Goal: Task Accomplishment & Management: Complete application form

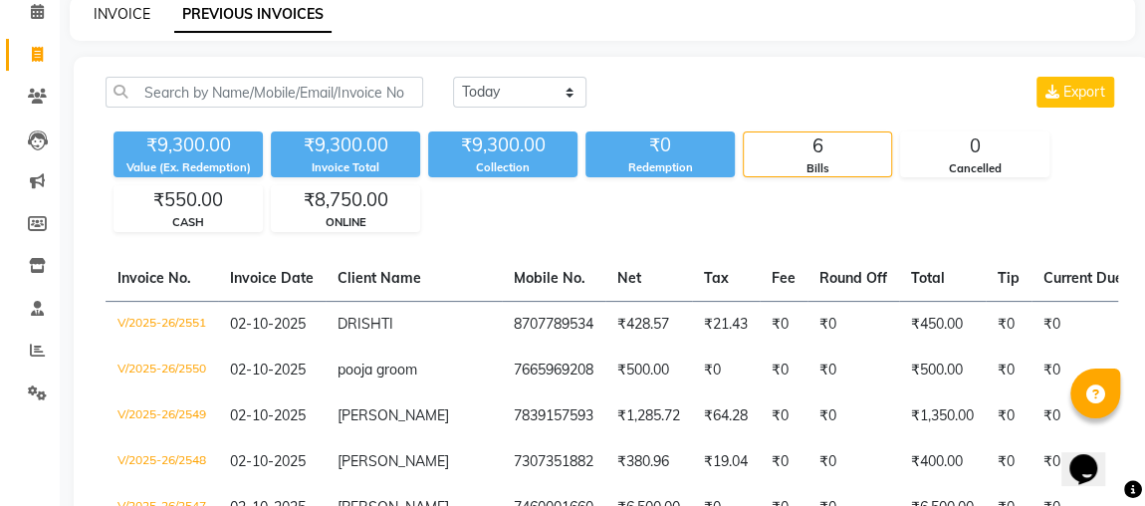
click at [117, 21] on link "INVOICE" at bounding box center [122, 14] width 57 height 18
select select "service"
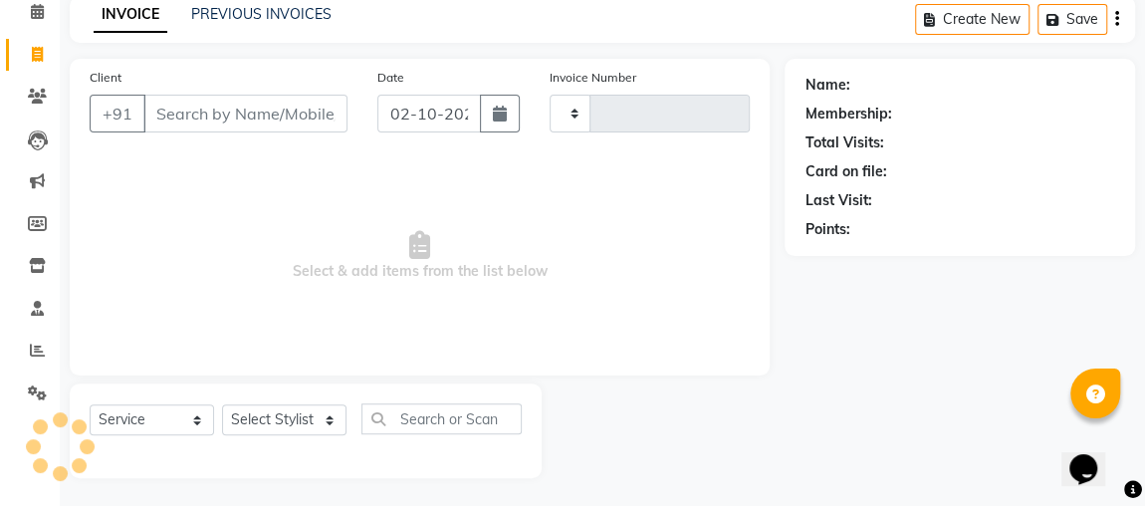
type input "2552"
select select "4362"
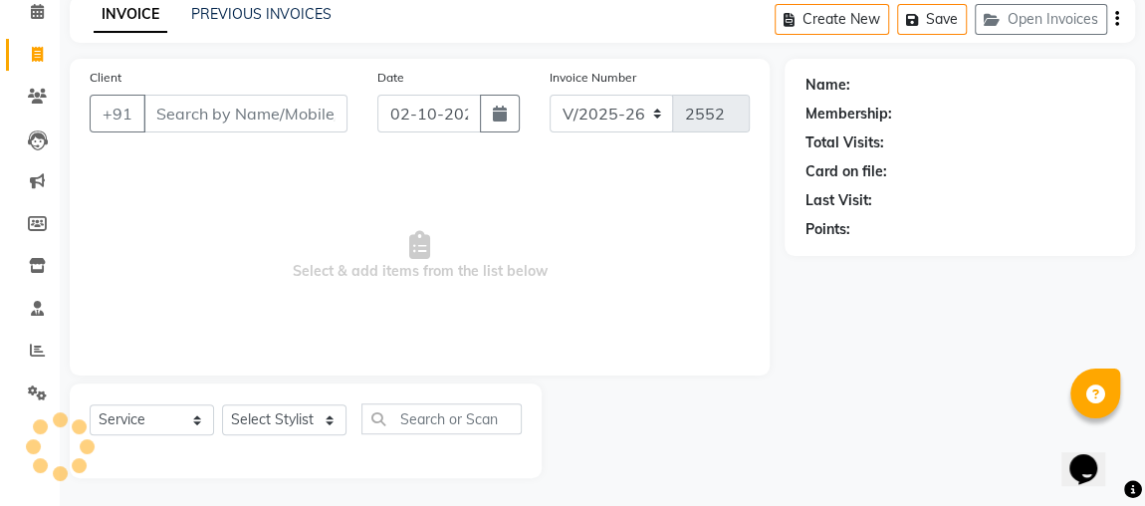
click at [185, 115] on input "Client" at bounding box center [245, 114] width 204 height 38
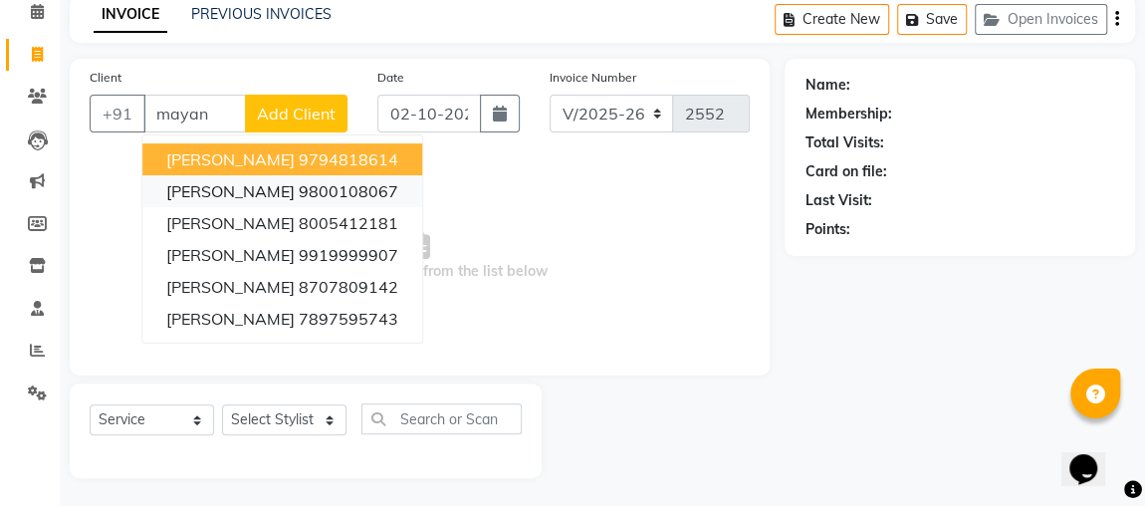
click at [390, 175] on button "[PERSON_NAME] 9800108067" at bounding box center [282, 191] width 280 height 32
type input "9800108067"
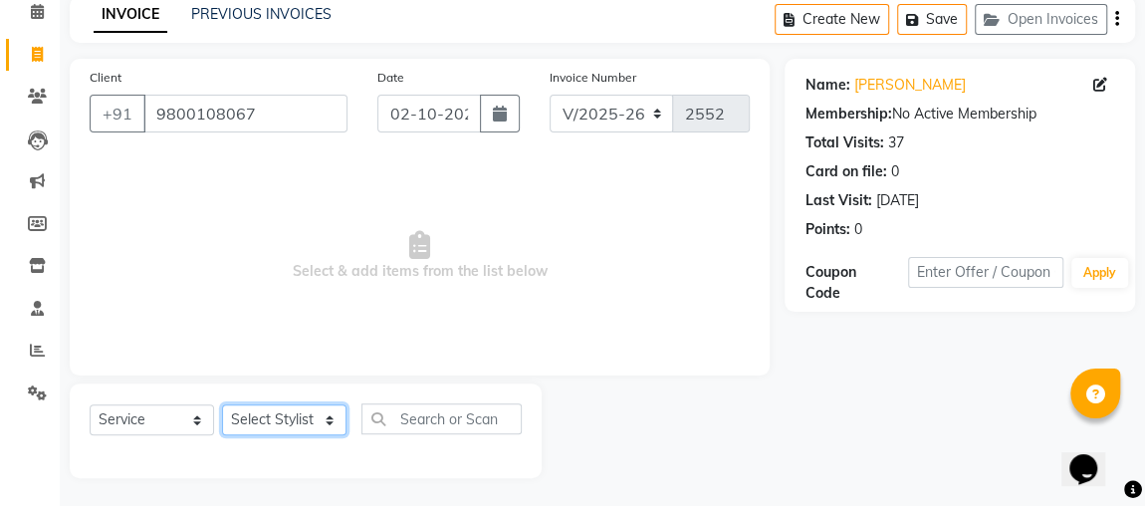
click at [278, 431] on select "Select Stylist [PERSON_NAME] [PERSON_NAME] [PERSON_NAME] MAKEUPS AND PREBRIDAL …" at bounding box center [284, 419] width 124 height 31
select select "33501"
click at [222, 404] on select "Select Stylist [PERSON_NAME] [PERSON_NAME] [PERSON_NAME] MAKEUPS AND PREBRIDAL …" at bounding box center [284, 419] width 124 height 31
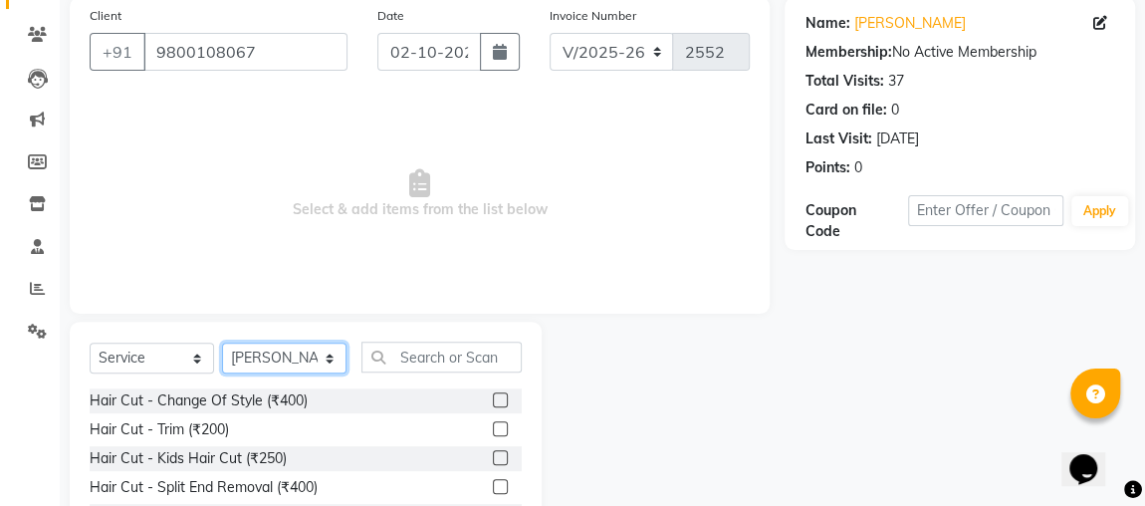
scroll to position [192, 0]
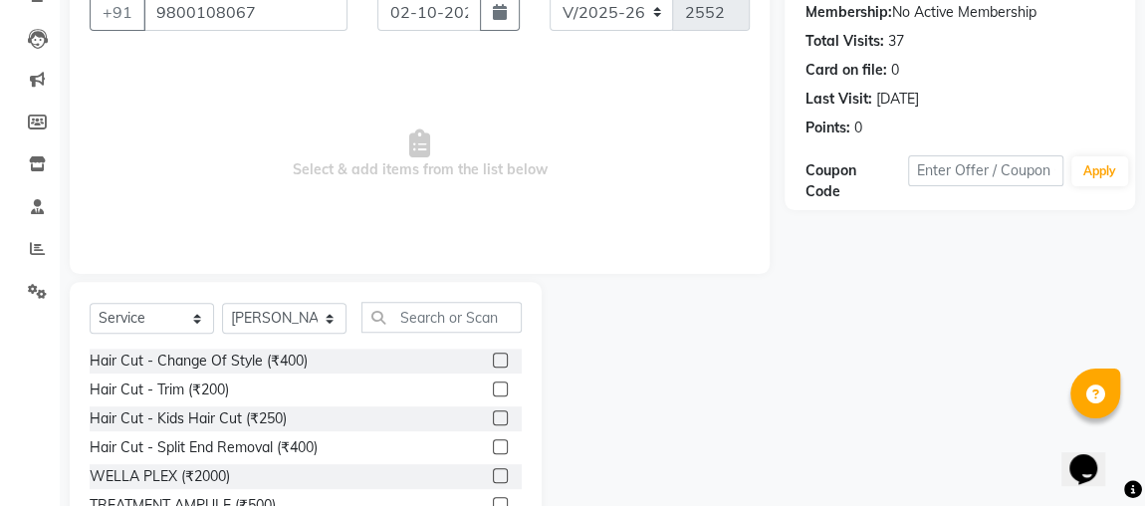
click at [493, 385] on label at bounding box center [500, 388] width 15 height 15
click at [493, 385] on input "checkbox" at bounding box center [499, 389] width 13 height 13
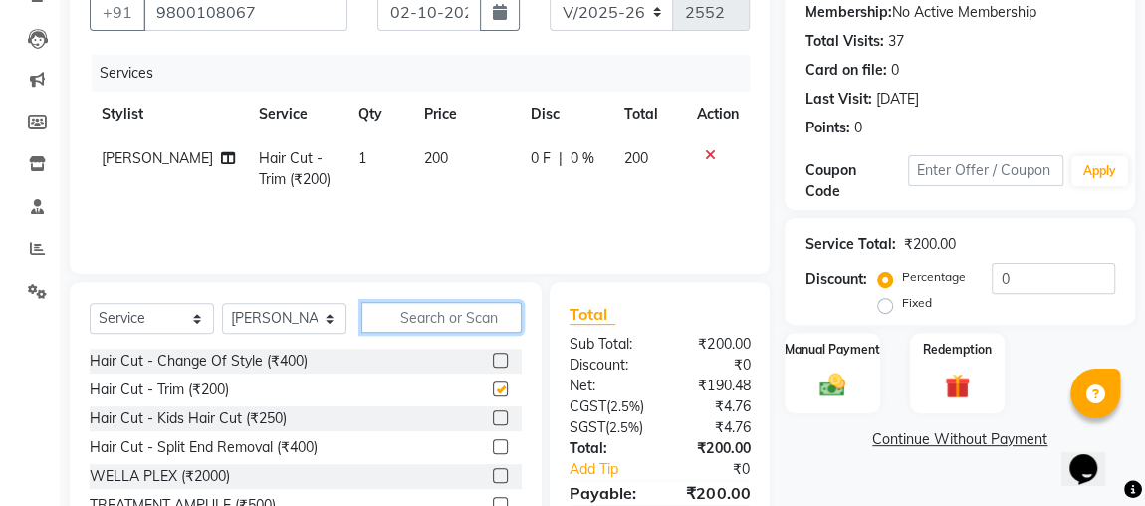
click at [492, 319] on input "text" at bounding box center [441, 317] width 160 height 31
checkbox input "false"
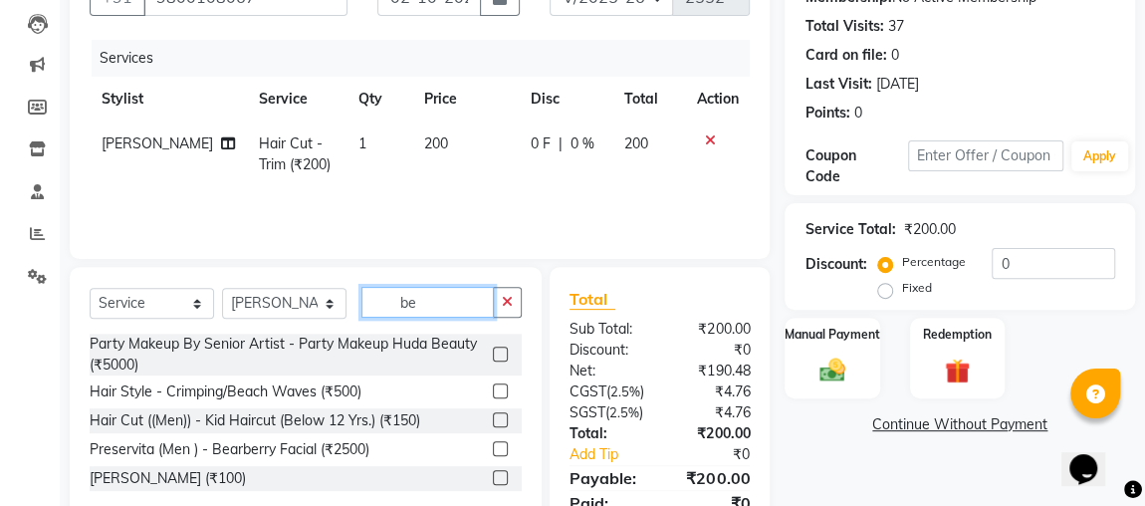
scroll to position [223, 0]
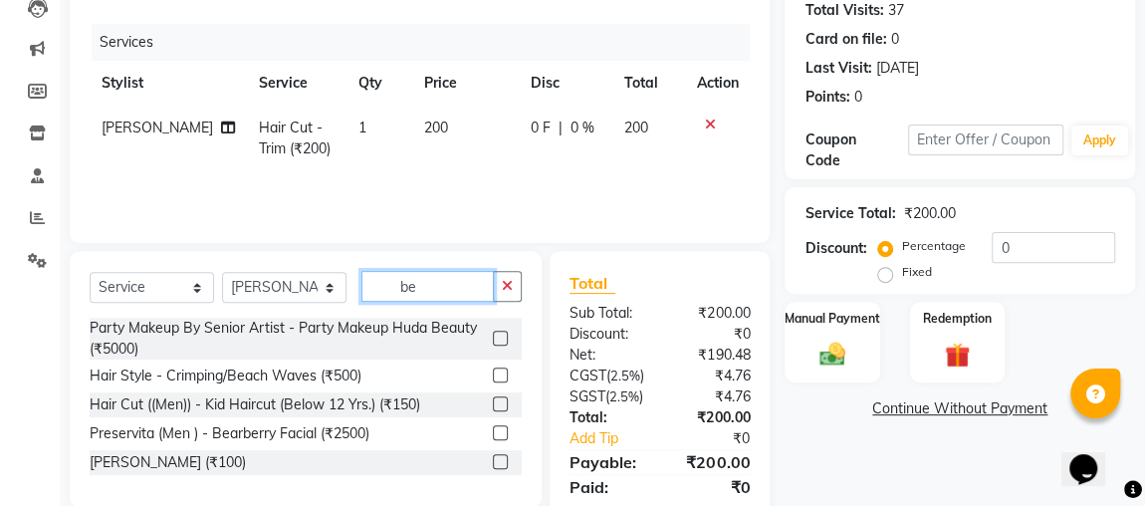
type input "be"
click at [501, 459] on label at bounding box center [500, 461] width 15 height 15
click at [501, 459] on input "checkbox" at bounding box center [499, 462] width 13 height 13
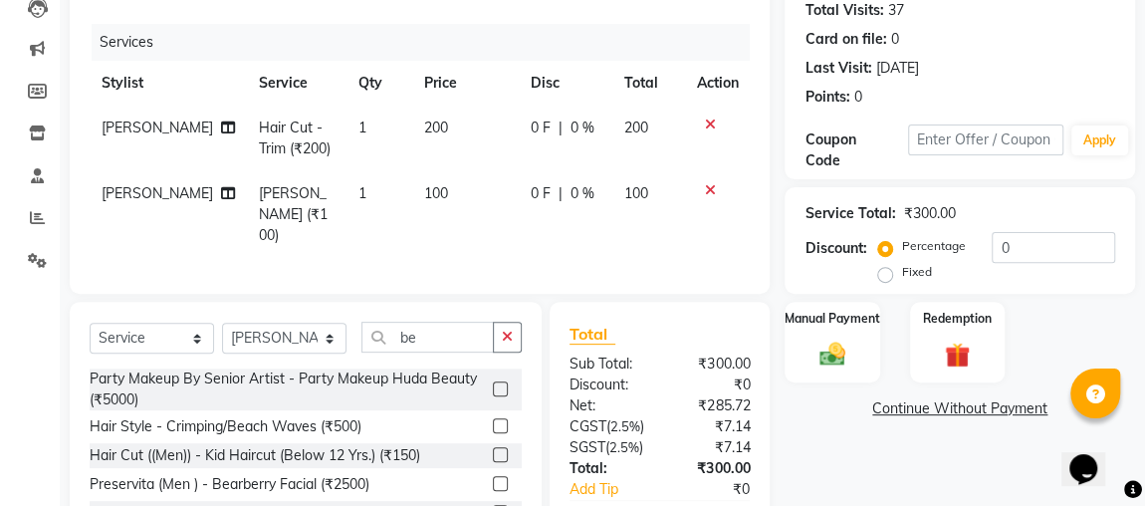
checkbox input "false"
click at [424, 186] on span "100" at bounding box center [436, 193] width 24 height 18
select select "33501"
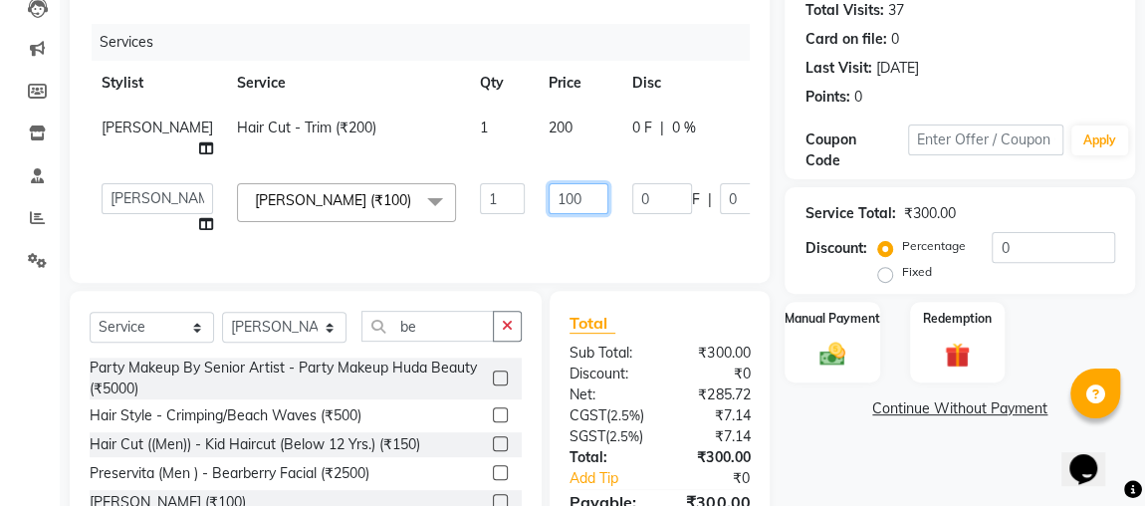
click at [549, 187] on input "100" at bounding box center [579, 198] width 60 height 31
type input "1"
type input "150"
click at [507, 244] on div "Services Stylist Service Qty Price Disc Total Action [PERSON_NAME] Hair Cut - T…" at bounding box center [420, 143] width 660 height 239
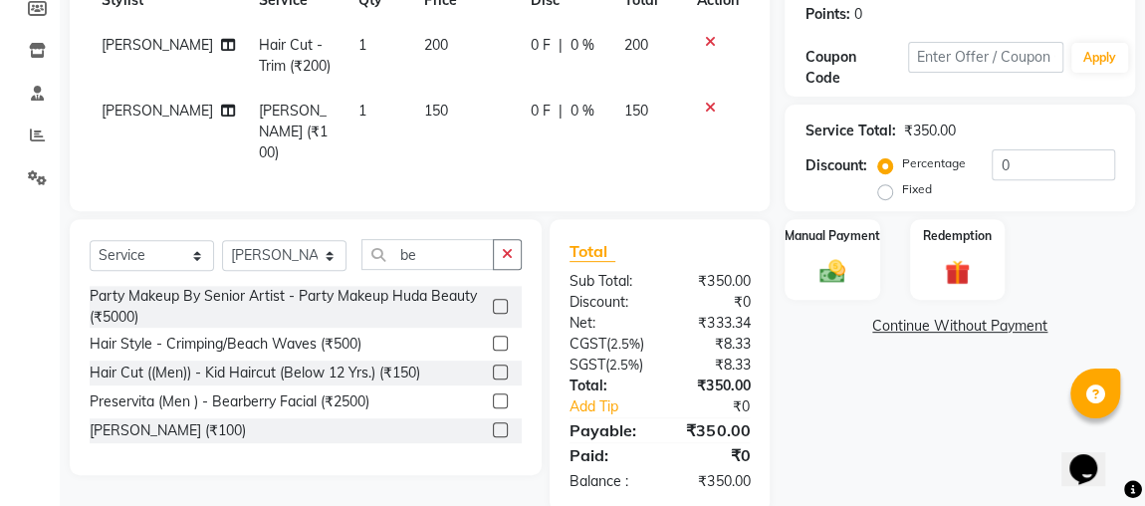
scroll to position [373, 0]
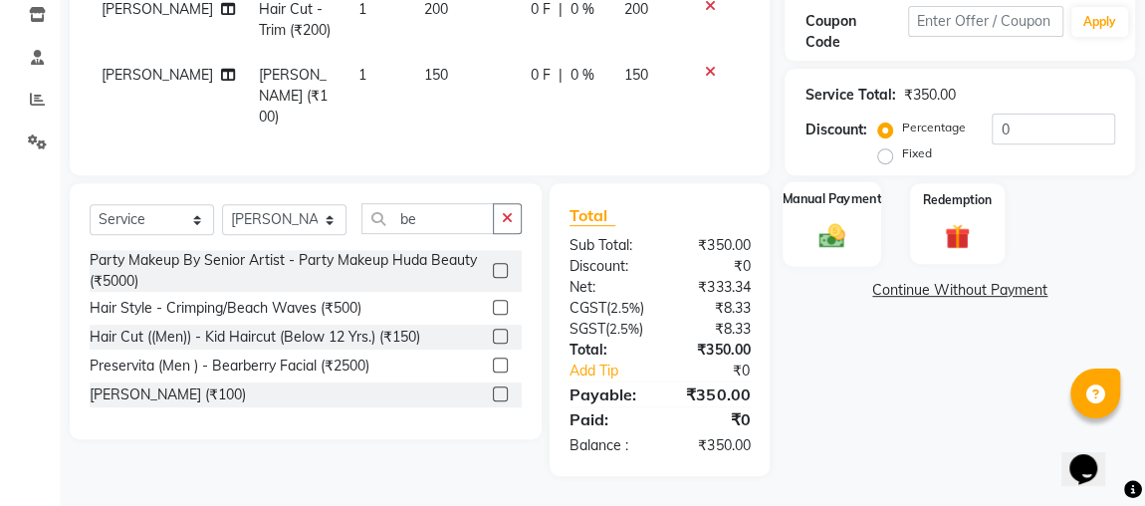
click at [846, 220] on img at bounding box center [831, 235] width 43 height 31
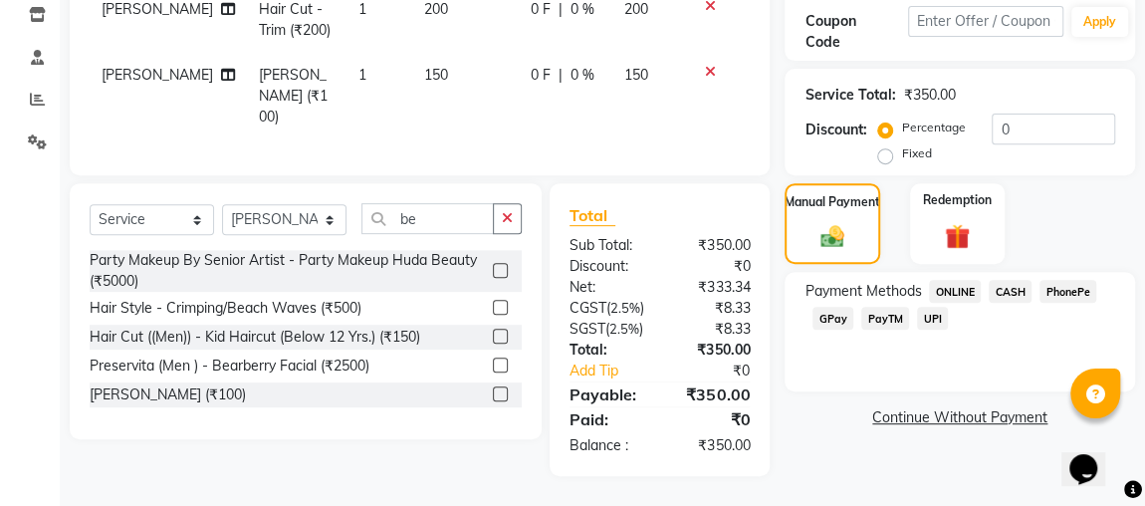
click at [962, 280] on span "ONLINE" at bounding box center [955, 291] width 52 height 23
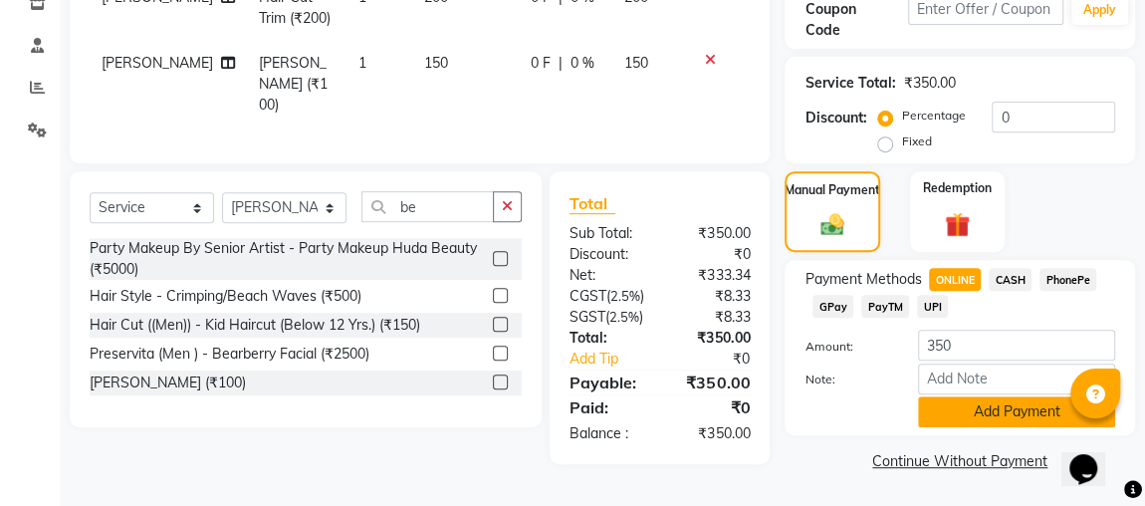
click at [987, 403] on button "Add Payment" at bounding box center [1016, 411] width 197 height 31
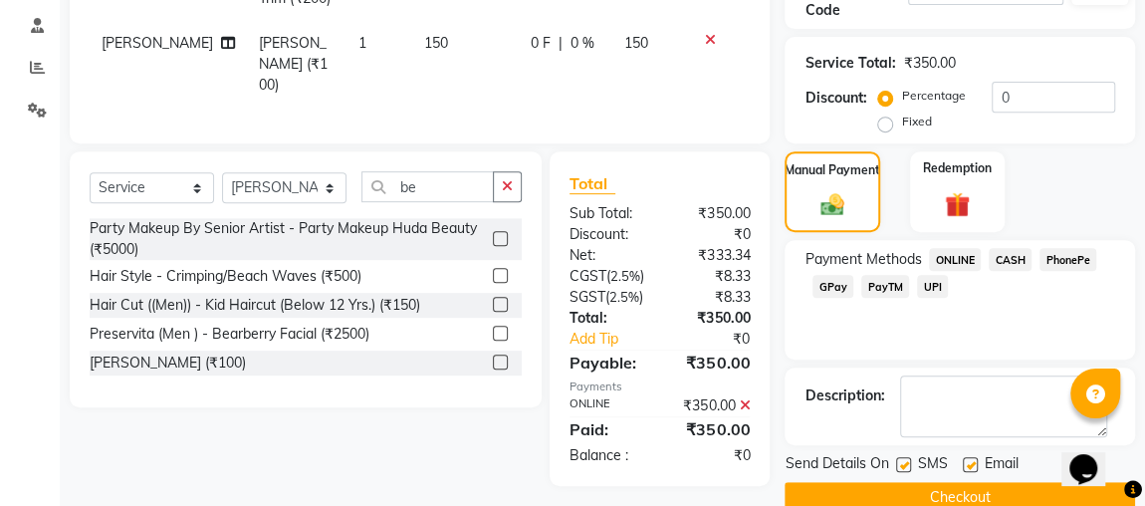
scroll to position [414, 0]
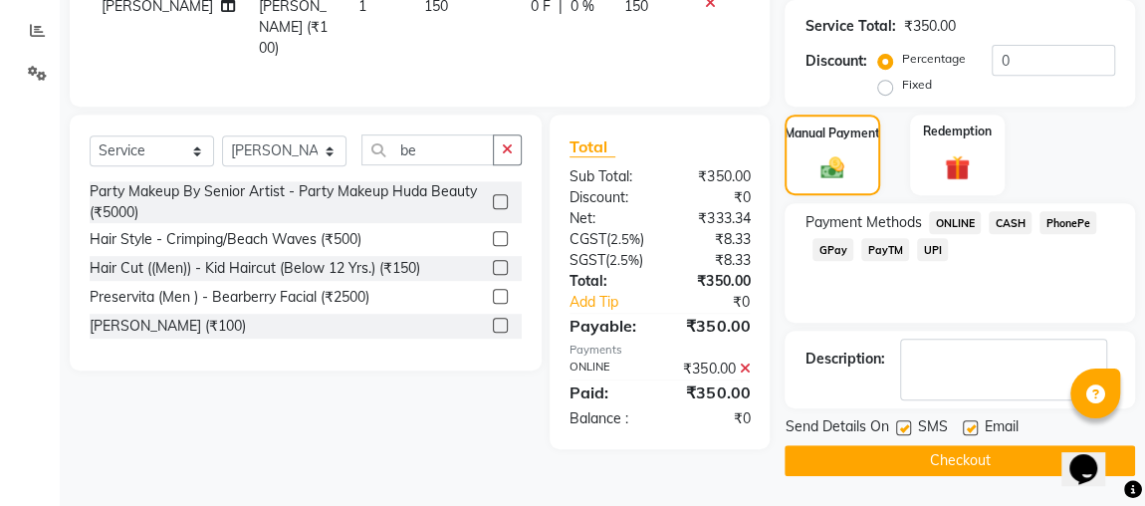
click at [964, 466] on button "Checkout" at bounding box center [960, 460] width 350 height 31
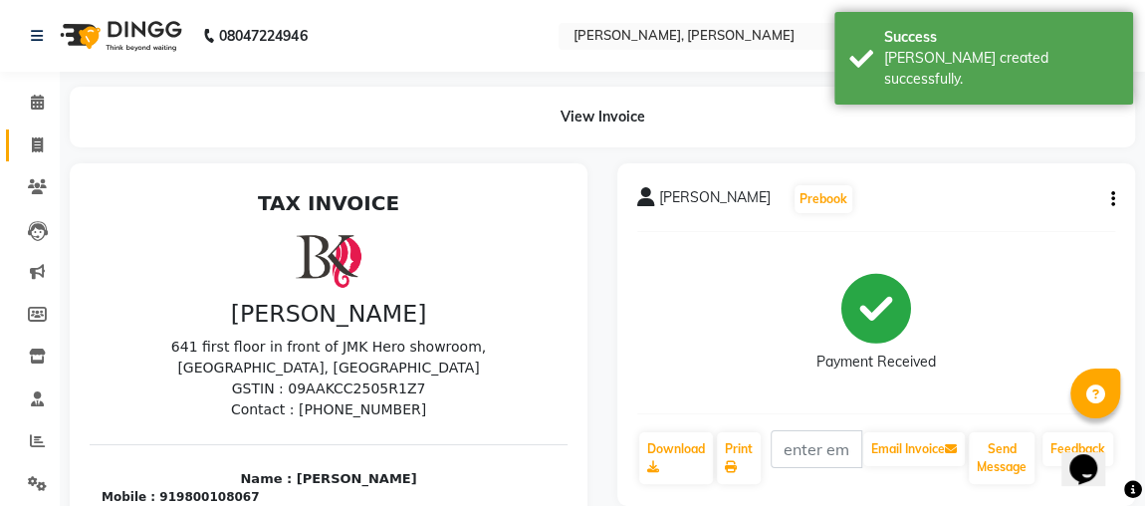
click at [46, 134] on span at bounding box center [37, 145] width 35 height 23
select select "service"
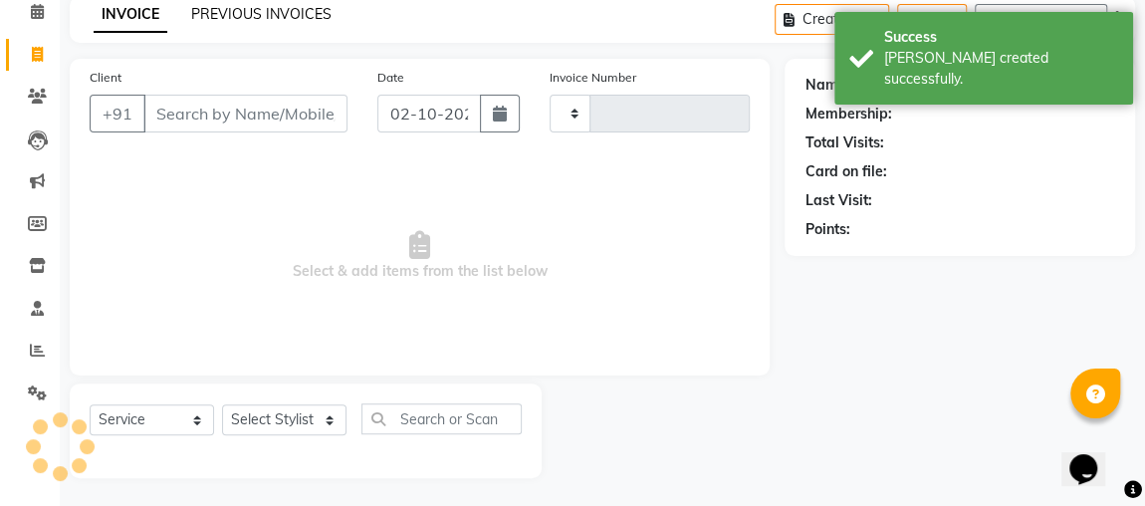
click at [312, 21] on link "PREVIOUS INVOICES" at bounding box center [261, 14] width 140 height 18
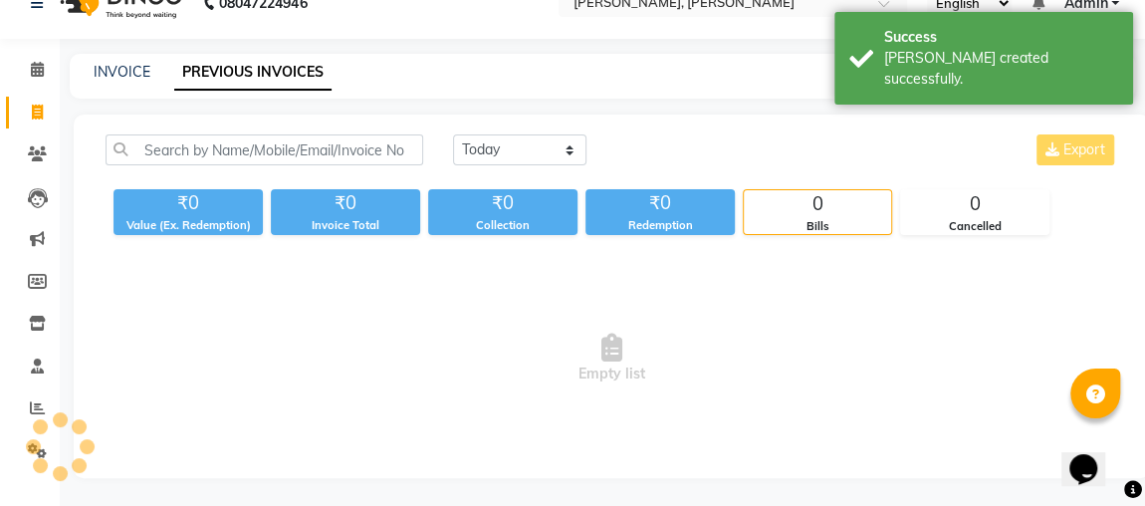
scroll to position [91, 0]
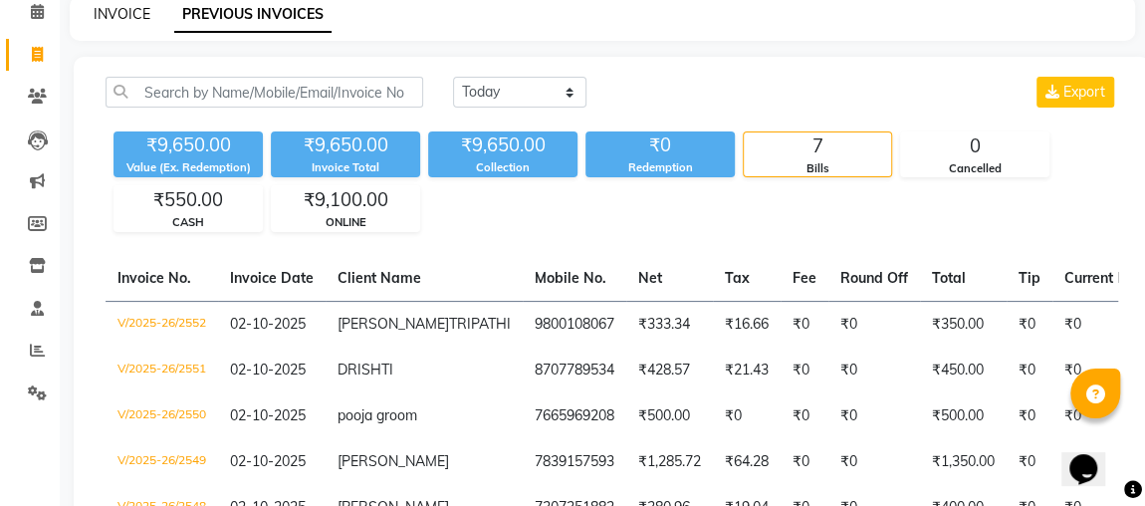
click at [144, 13] on link "INVOICE" at bounding box center [122, 14] width 57 height 18
select select "4362"
select select "service"
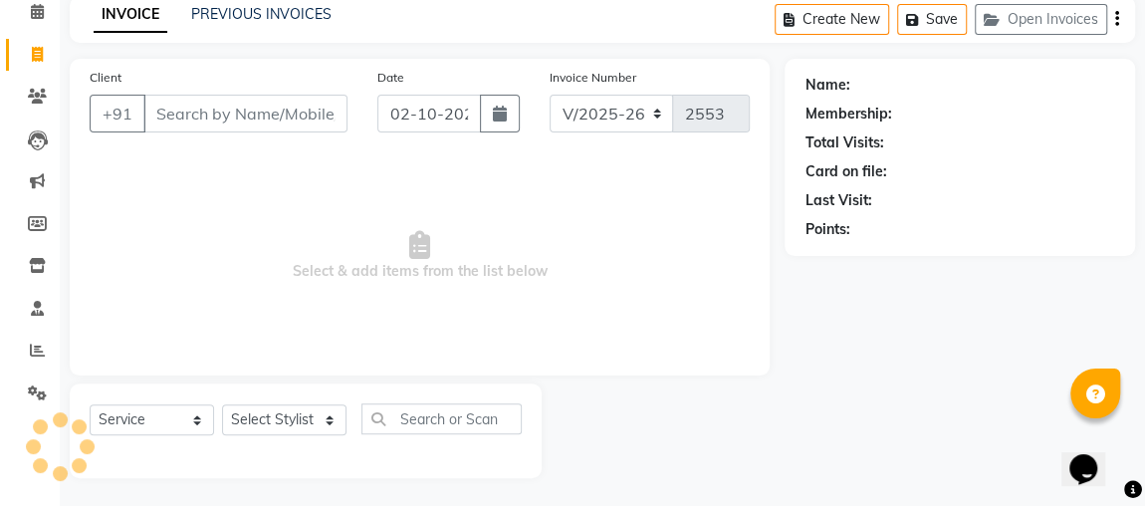
click at [157, 115] on input "Client" at bounding box center [245, 114] width 204 height 38
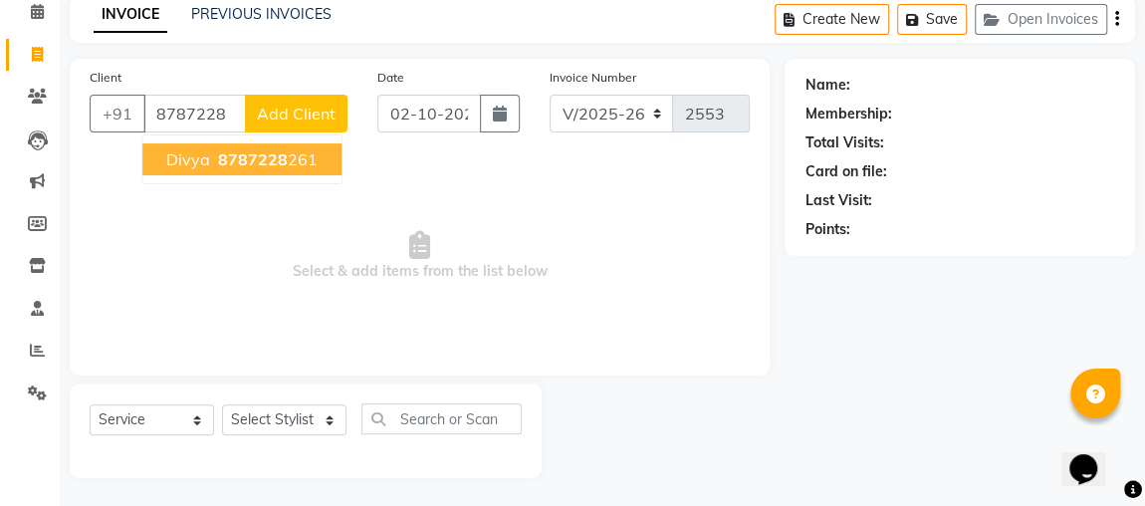
click at [233, 150] on span "8787228" at bounding box center [253, 159] width 70 height 20
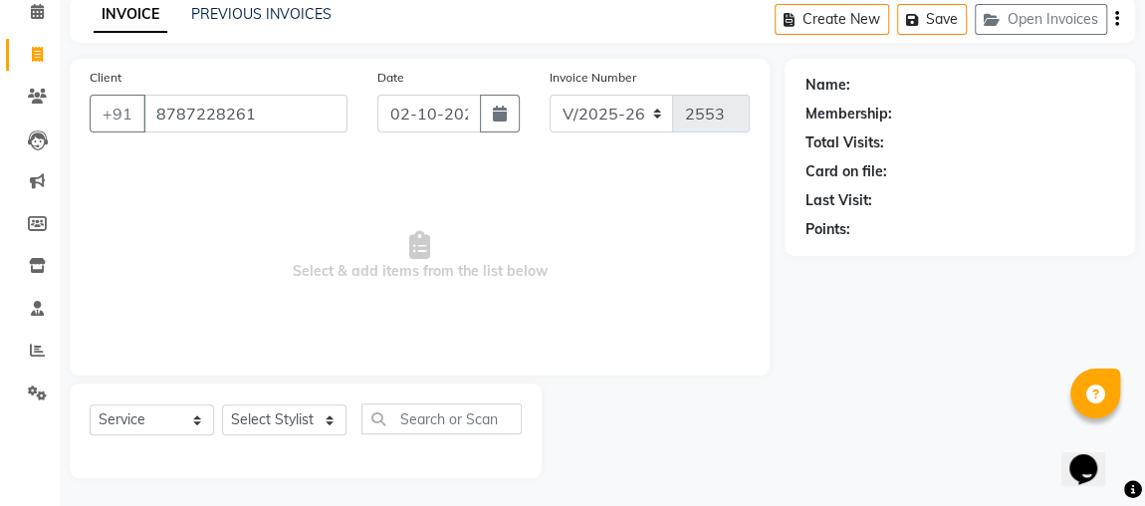
type input "8787228261"
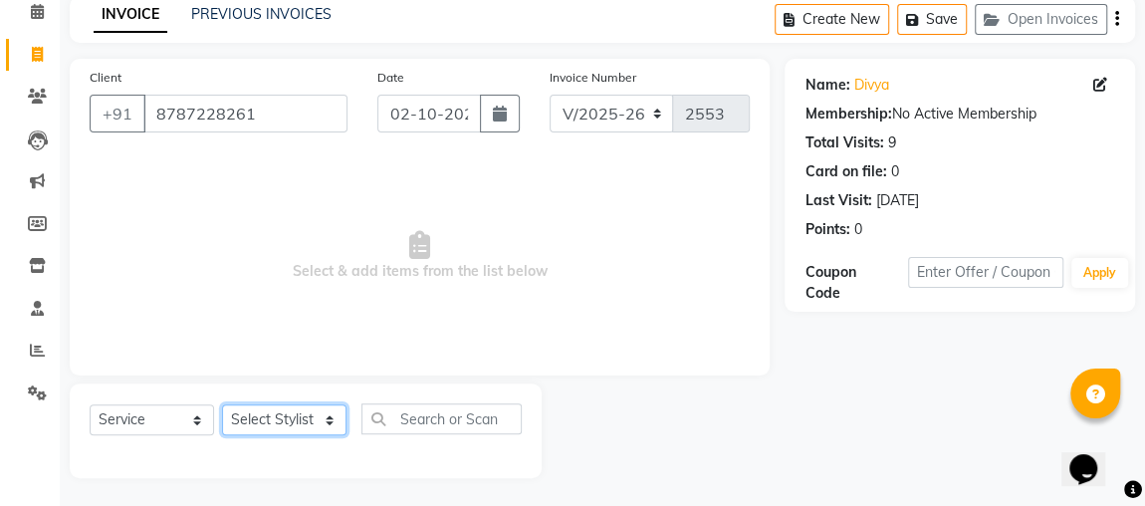
click at [261, 427] on select "Select Stylist [PERSON_NAME] [PERSON_NAME] [PERSON_NAME] MAKEUPS AND PREBRIDAL …" at bounding box center [284, 419] width 124 height 31
click at [222, 404] on select "Select Stylist [PERSON_NAME] [PERSON_NAME] [PERSON_NAME] MAKEUPS AND PREBRIDAL …" at bounding box center [284, 419] width 124 height 31
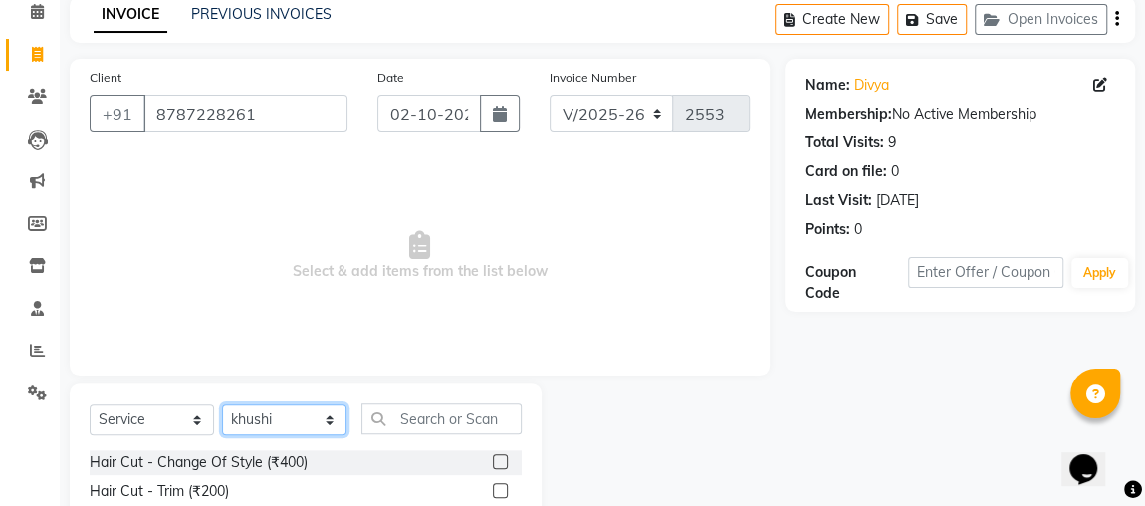
click at [302, 427] on select "Select Stylist [PERSON_NAME] [PERSON_NAME] [PERSON_NAME] MAKEUPS AND PREBRIDAL …" at bounding box center [284, 419] width 124 height 31
select select "32641"
click at [222, 404] on select "Select Stylist [PERSON_NAME] [PERSON_NAME] [PERSON_NAME] MAKEUPS AND PREBRIDAL …" at bounding box center [284, 419] width 124 height 31
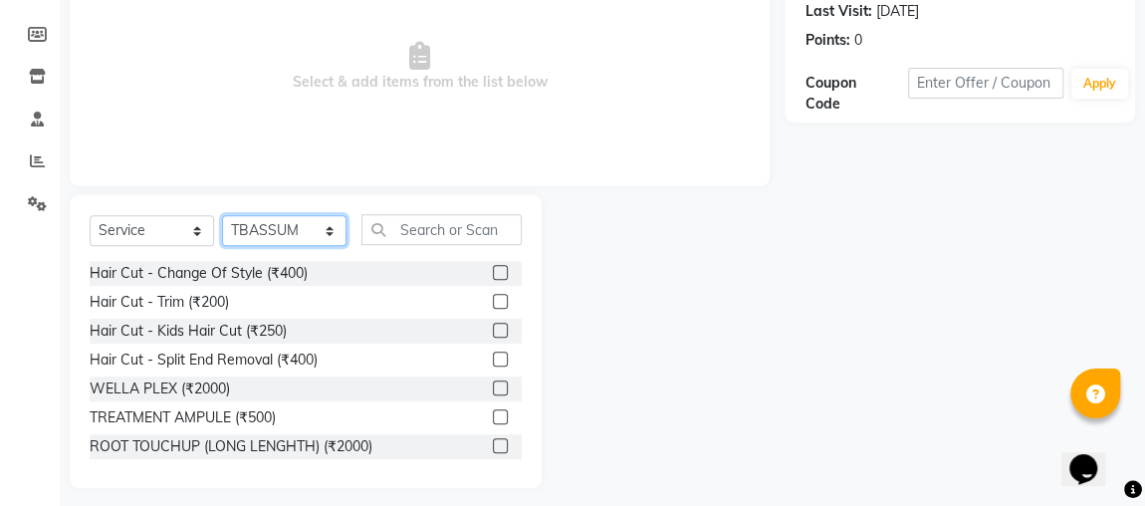
scroll to position [290, 0]
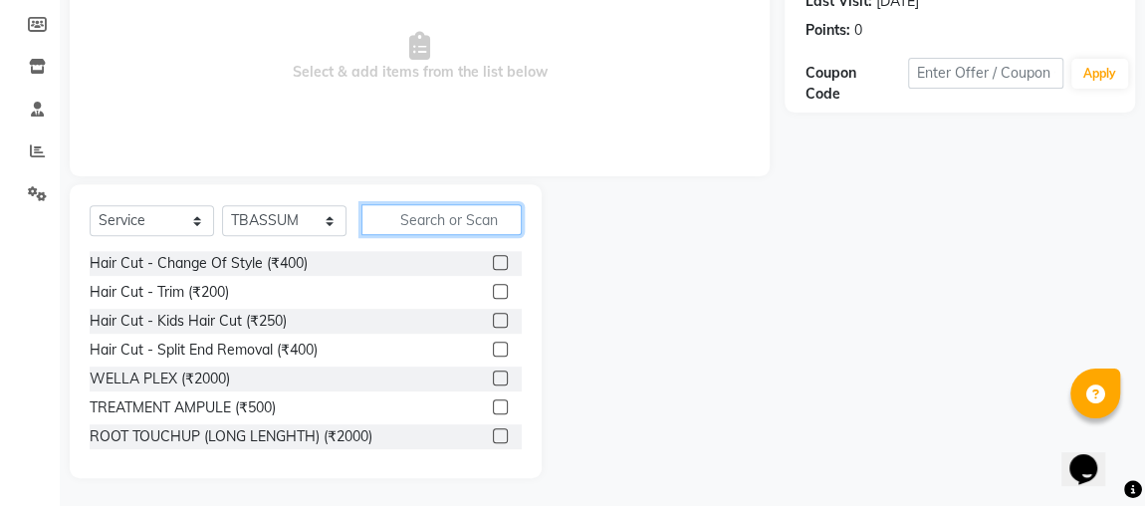
click at [445, 211] on input "text" at bounding box center [441, 219] width 160 height 31
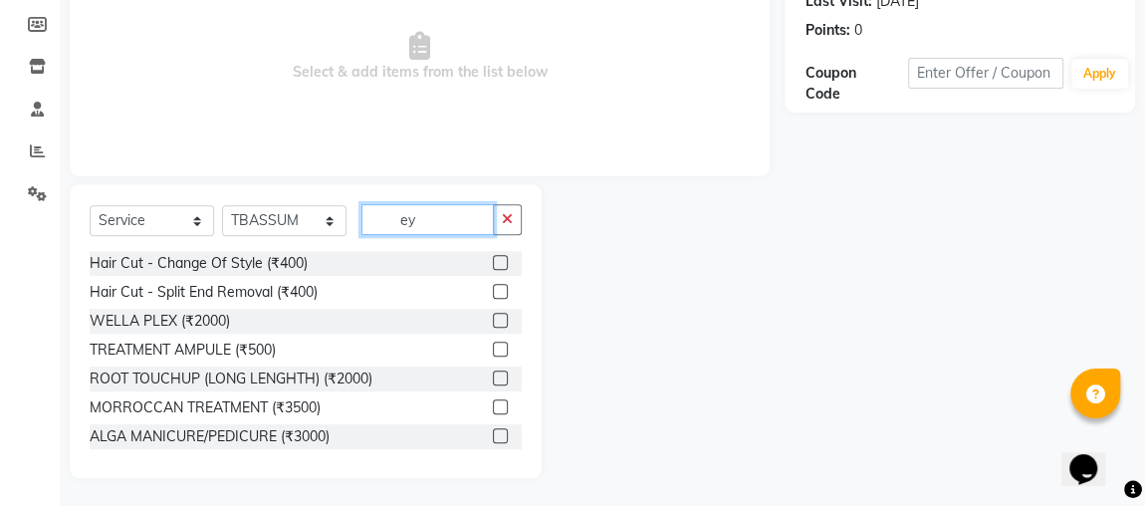
scroll to position [177, 0]
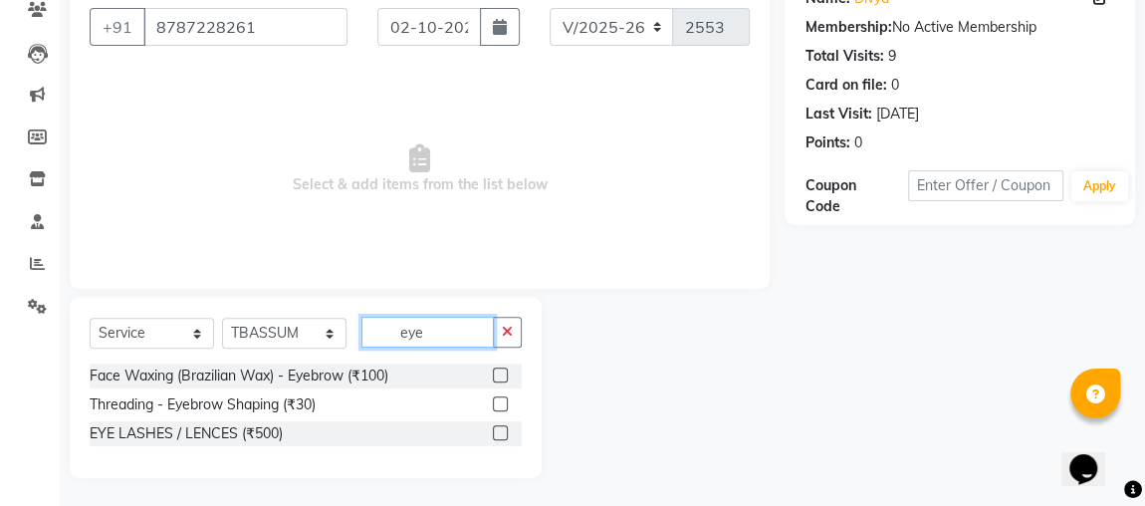
type input "eye"
click at [497, 402] on label at bounding box center [500, 403] width 15 height 15
click at [497, 402] on input "checkbox" at bounding box center [499, 404] width 13 height 13
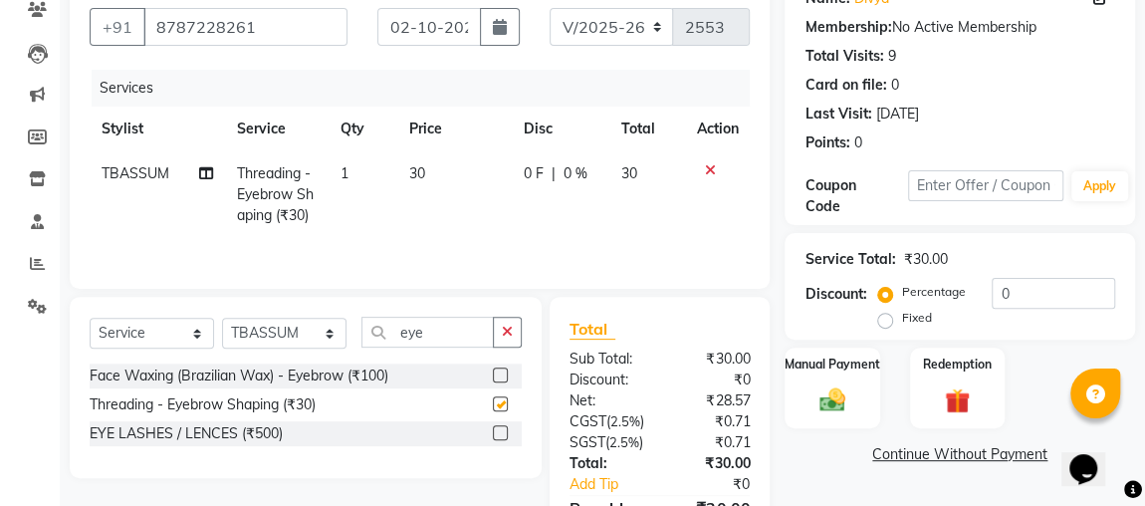
scroll to position [0, 0]
checkbox input "false"
click at [834, 397] on img at bounding box center [831, 399] width 43 height 31
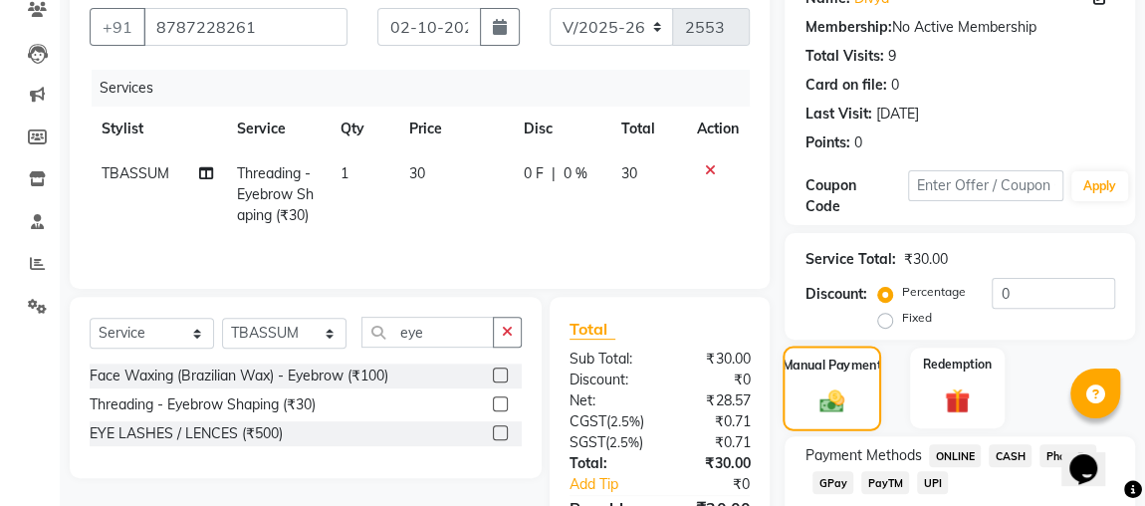
scroll to position [330, 0]
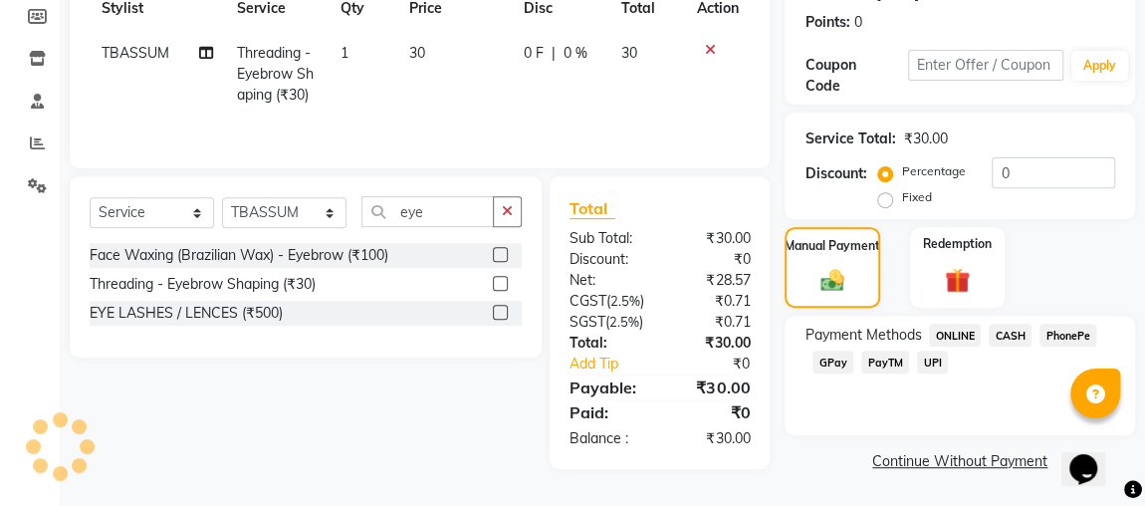
click at [958, 324] on span "ONLINE" at bounding box center [955, 335] width 52 height 23
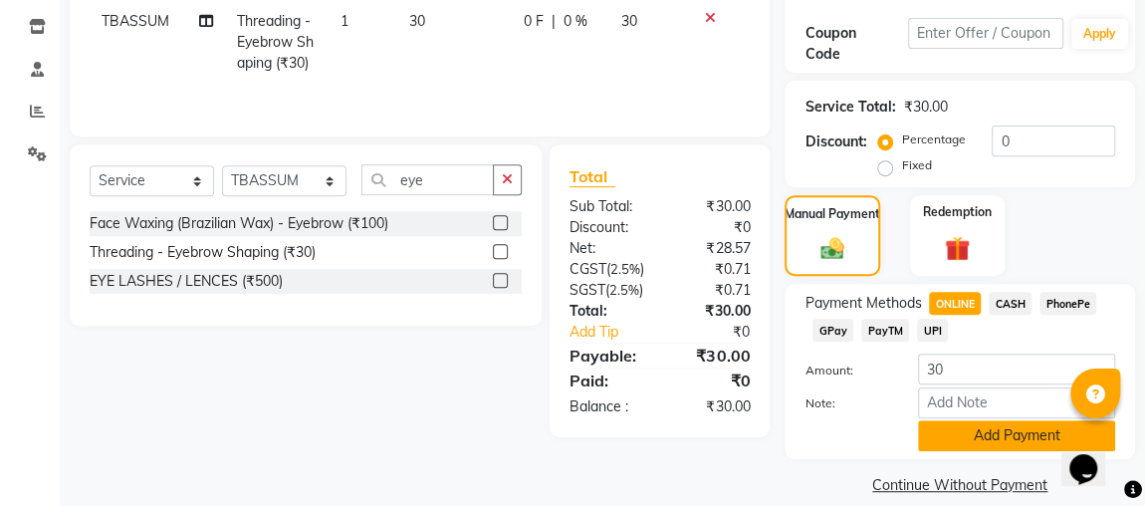
click at [1006, 432] on button "Add Payment" at bounding box center [1016, 435] width 197 height 31
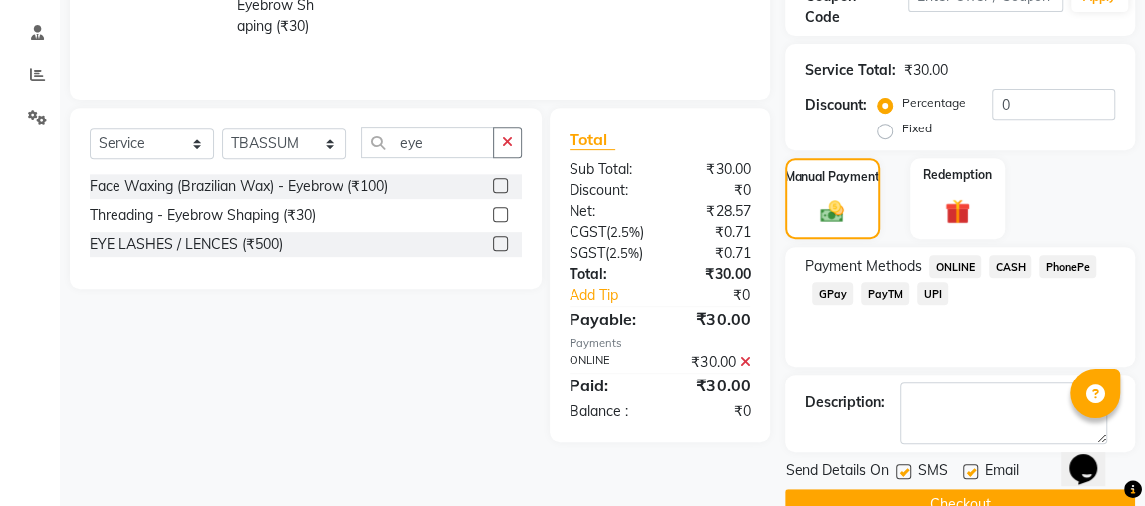
scroll to position [407, 0]
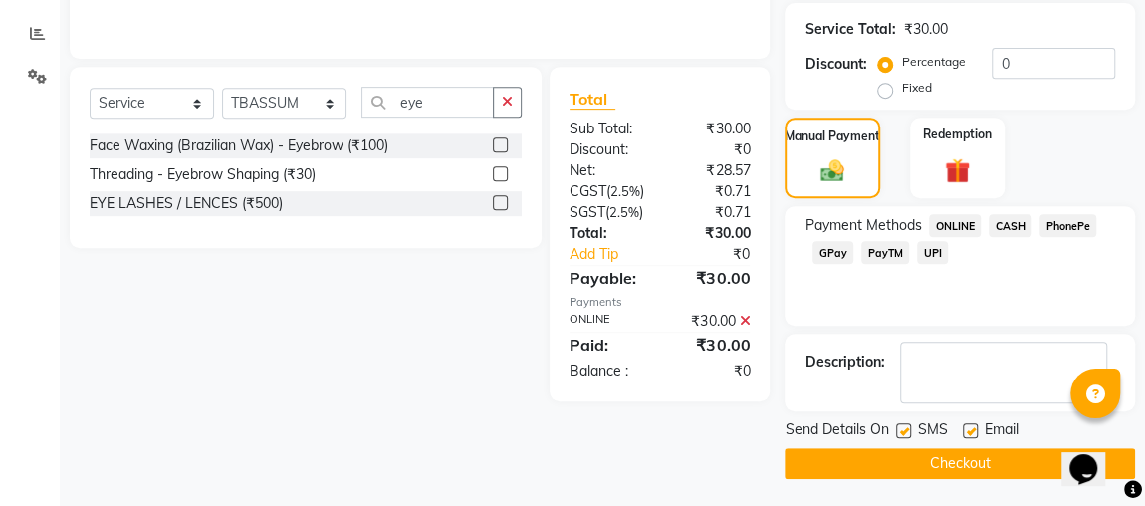
click at [984, 468] on button "Checkout" at bounding box center [960, 463] width 350 height 31
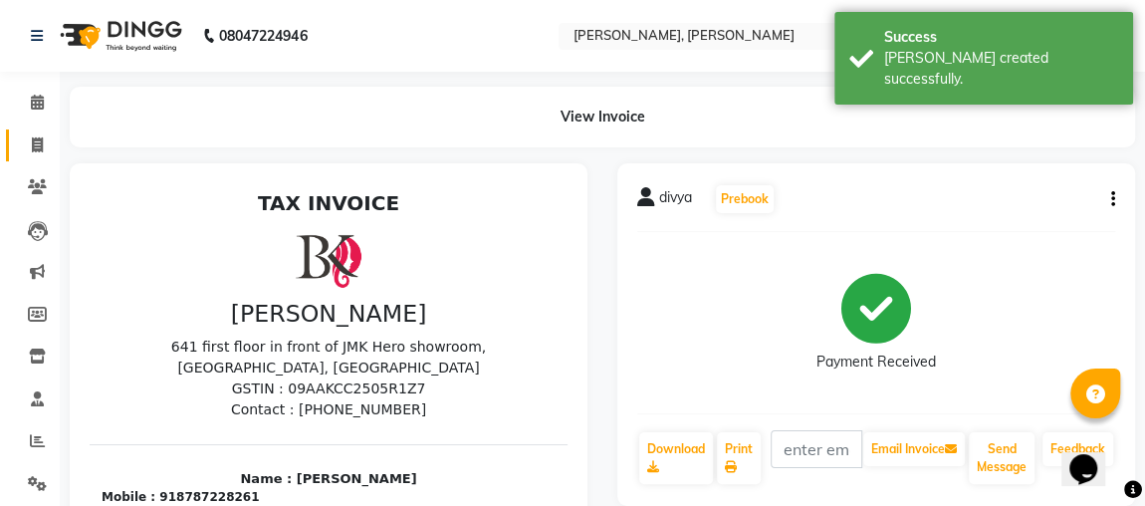
click at [32, 143] on icon at bounding box center [37, 144] width 11 height 15
select select "service"
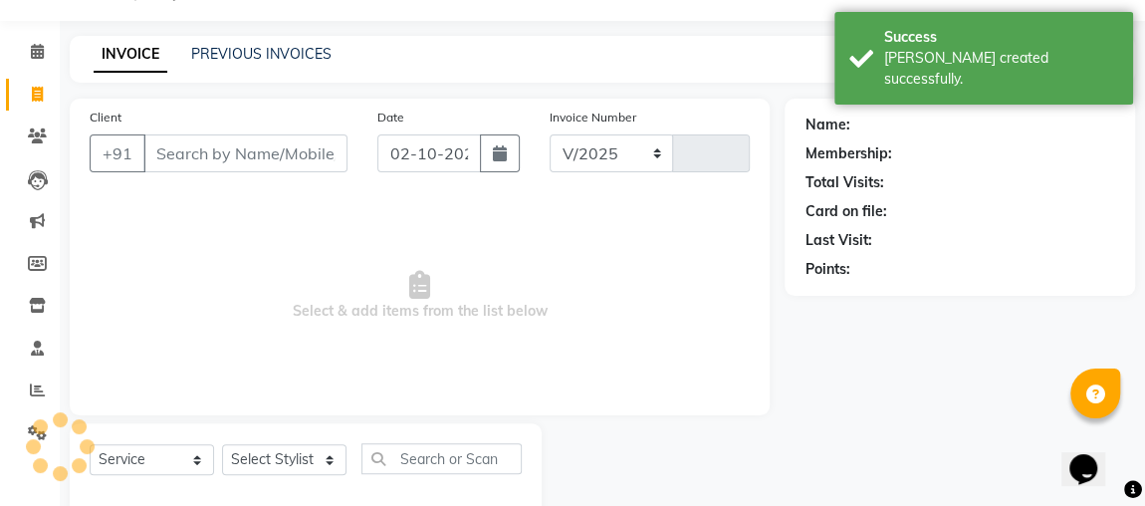
select select "4362"
type input "2554"
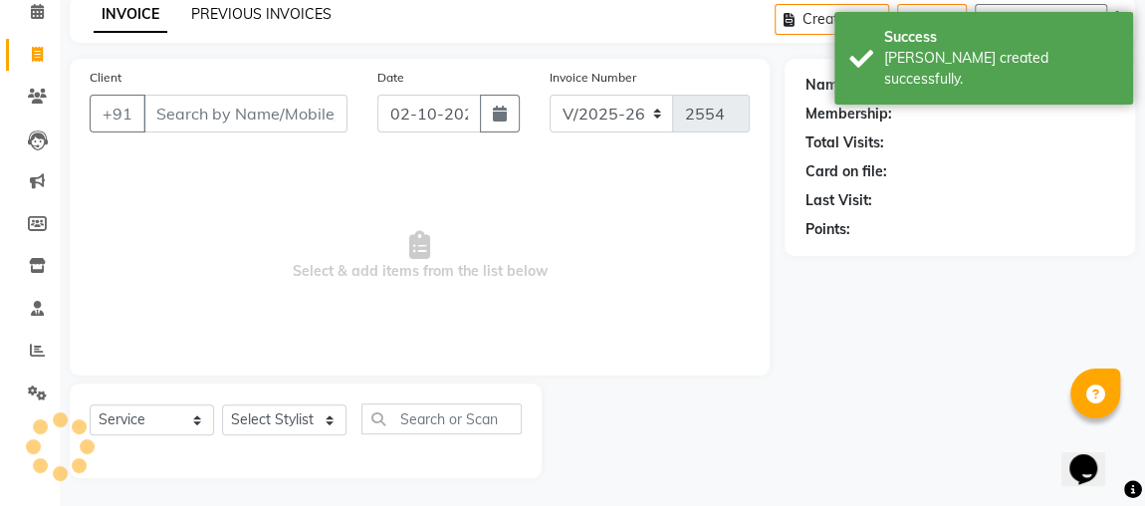
click at [308, 13] on link "PREVIOUS INVOICES" at bounding box center [261, 14] width 140 height 18
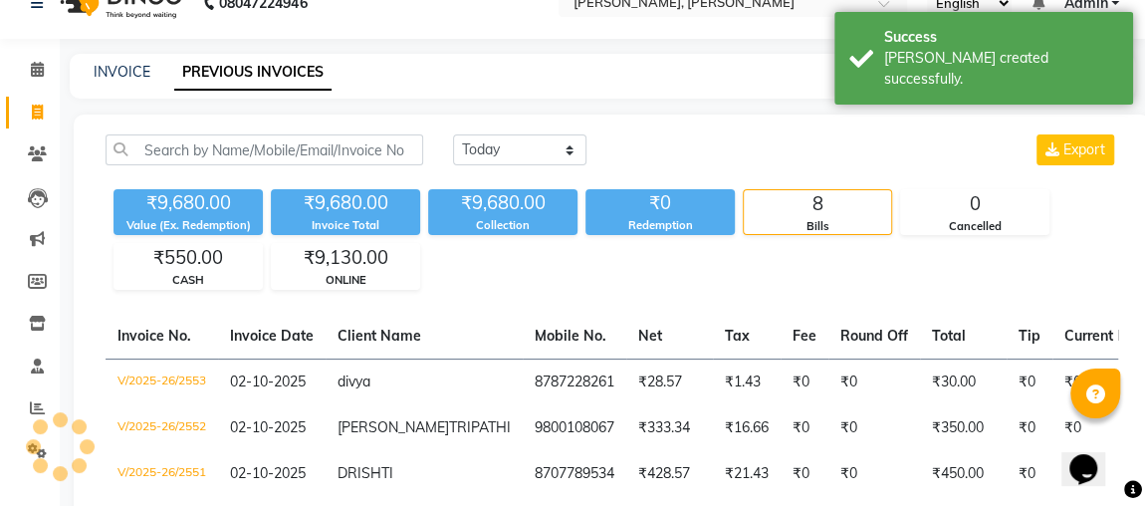
scroll to position [91, 0]
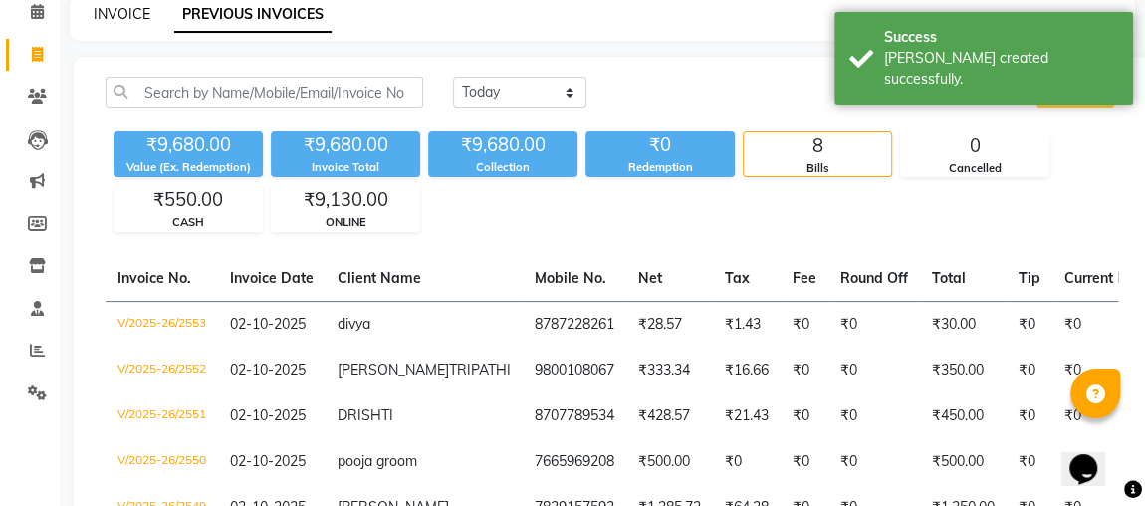
click at [125, 12] on link "INVOICE" at bounding box center [122, 14] width 57 height 18
select select "4362"
select select "service"
